Goal: Task Accomplishment & Management: Manage account settings

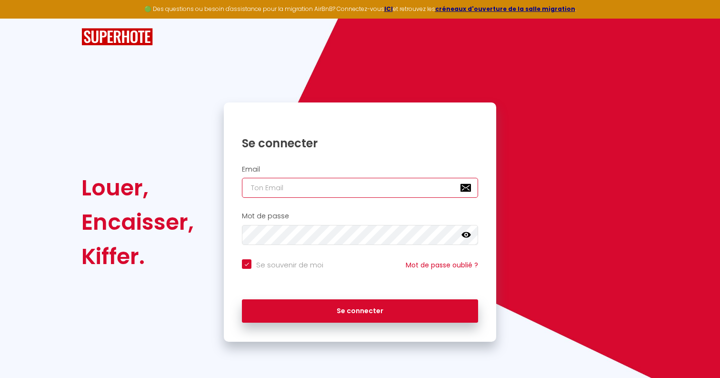
click at [370, 186] on input "email" at bounding box center [360, 188] width 236 height 20
type input "s"
checkbox input "true"
type input "[EMAIL_ADDRESS][DOMAIN_NAME]"
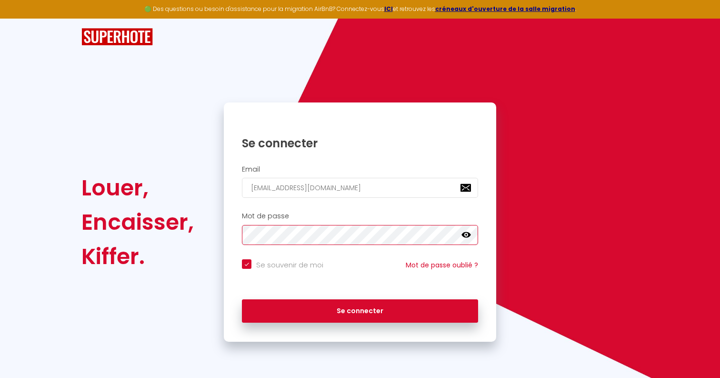
click at [242, 299] on button "Se connecter" at bounding box center [360, 311] width 236 height 24
checkbox input "true"
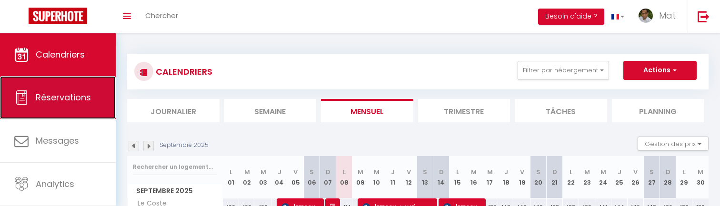
click at [101, 93] on link "Réservations" at bounding box center [58, 97] width 116 height 43
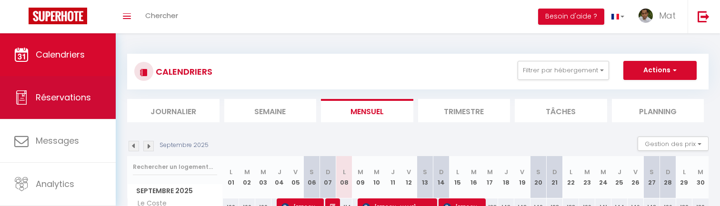
select select "not_cancelled"
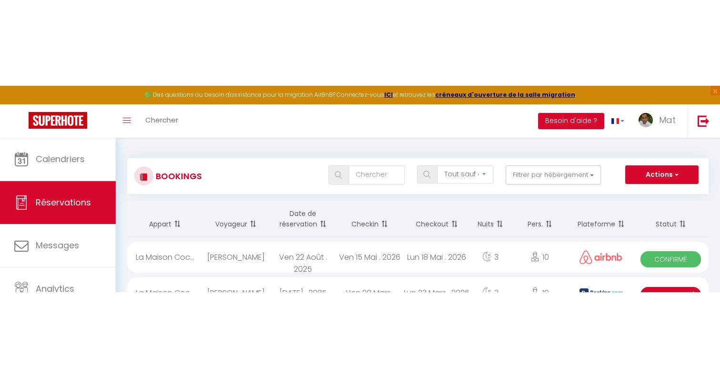
scroll to position [128, 0]
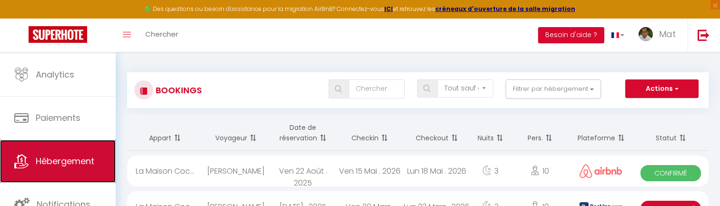
click at [52, 161] on span "Hébergement" at bounding box center [65, 161] width 59 height 12
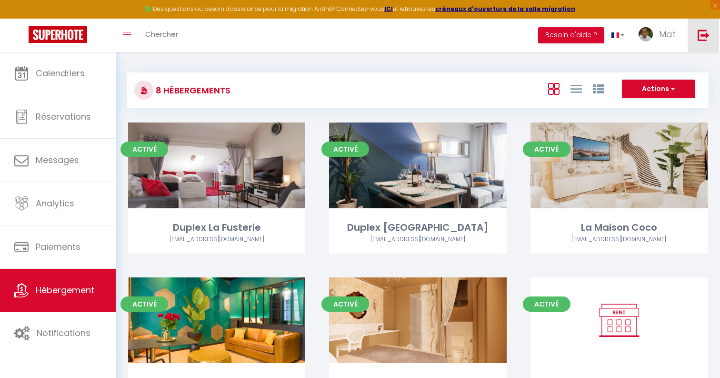
click at [709, 34] on img at bounding box center [704, 35] width 12 height 12
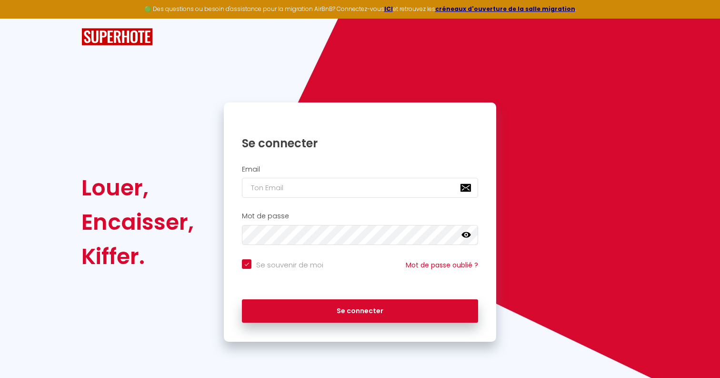
click at [269, 82] on div "Louer, Encaisser, Kiffer. Se connecter Email Mot de passe false Se souvenir de …" at bounding box center [359, 180] width 557 height 323
